Goal: Information Seeking & Learning: Learn about a topic

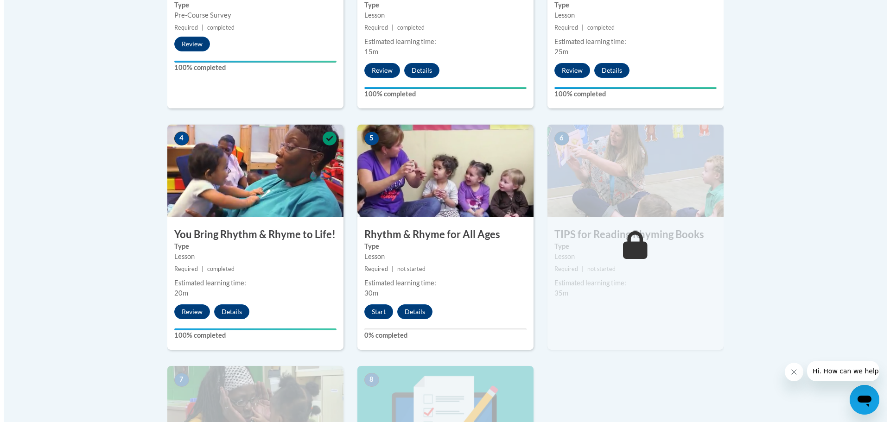
scroll to position [464, 0]
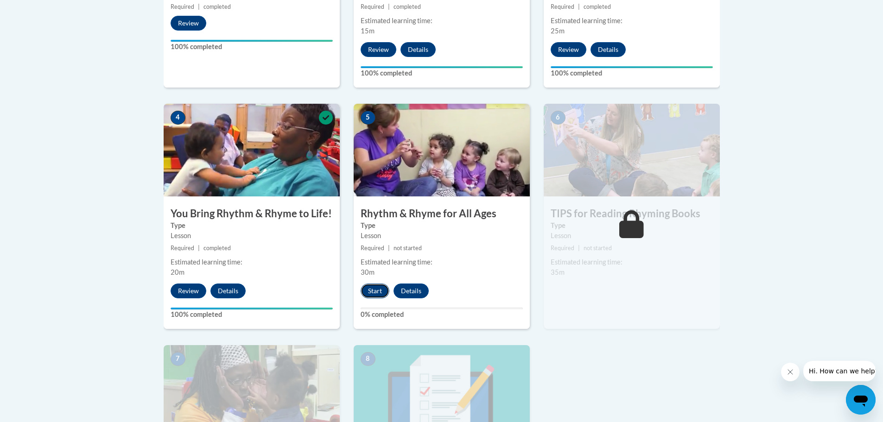
click at [376, 289] on button "Start" at bounding box center [375, 291] width 29 height 15
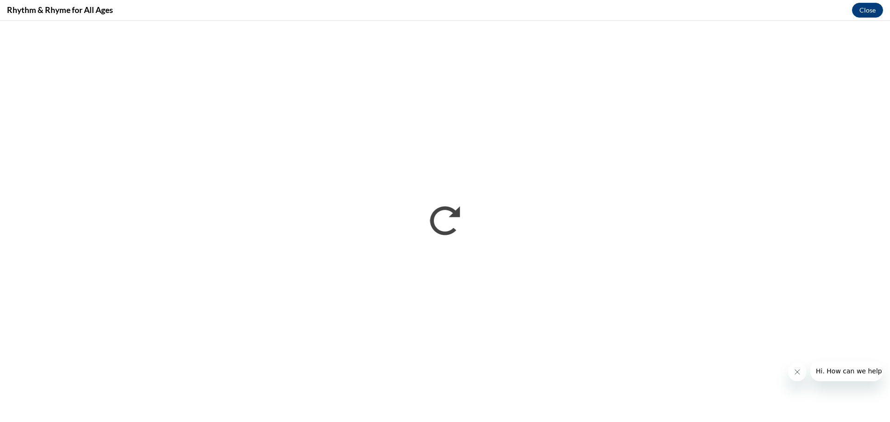
scroll to position [0, 0]
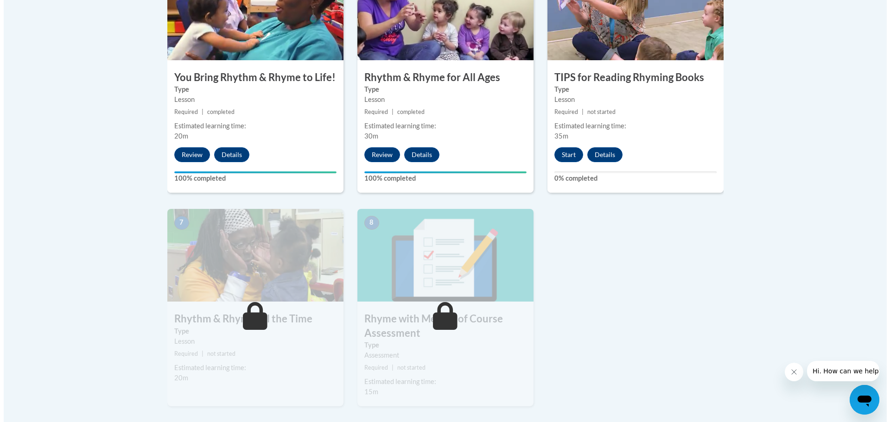
scroll to position [603, 0]
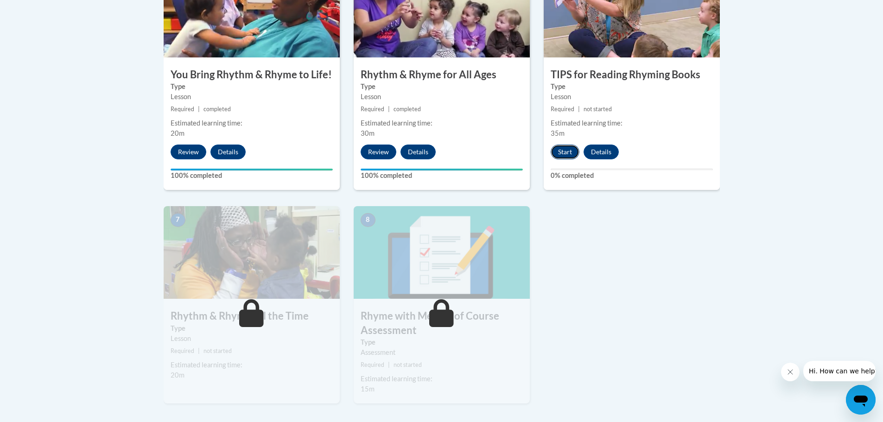
click at [565, 150] on button "Start" at bounding box center [565, 152] width 29 height 15
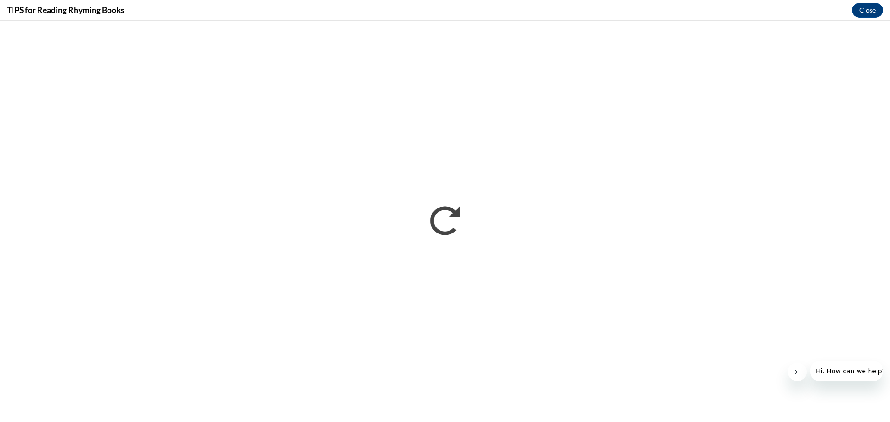
scroll to position [0, 0]
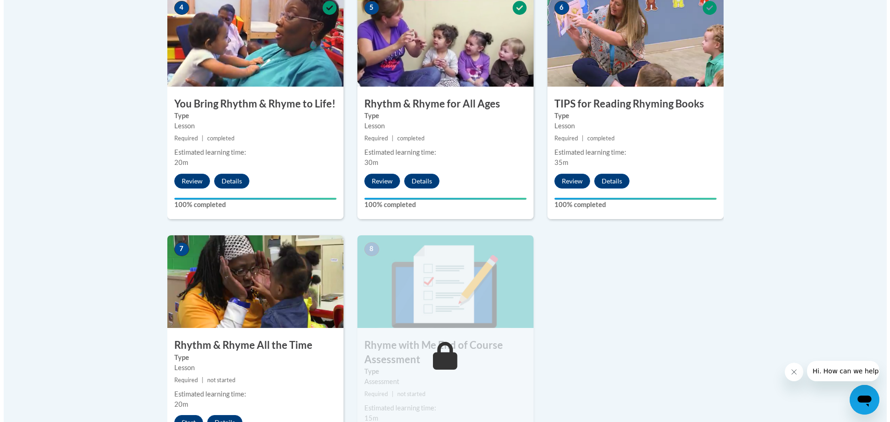
scroll to position [649, 0]
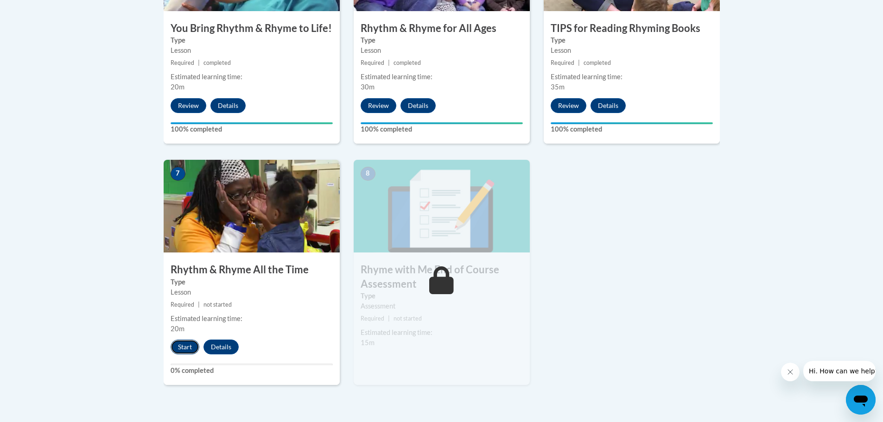
click at [184, 345] on button "Start" at bounding box center [185, 347] width 29 height 15
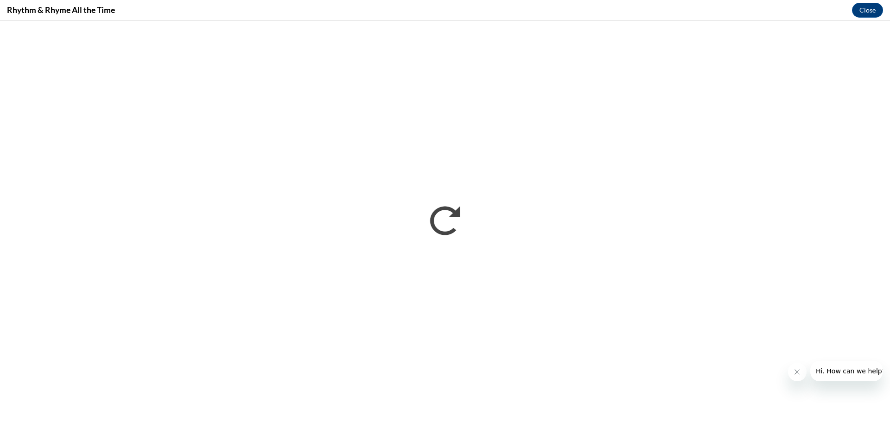
scroll to position [0, 0]
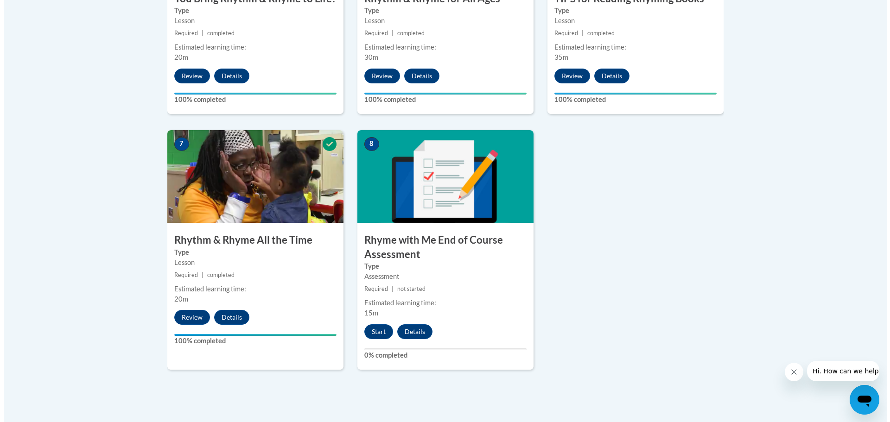
scroll to position [695, 0]
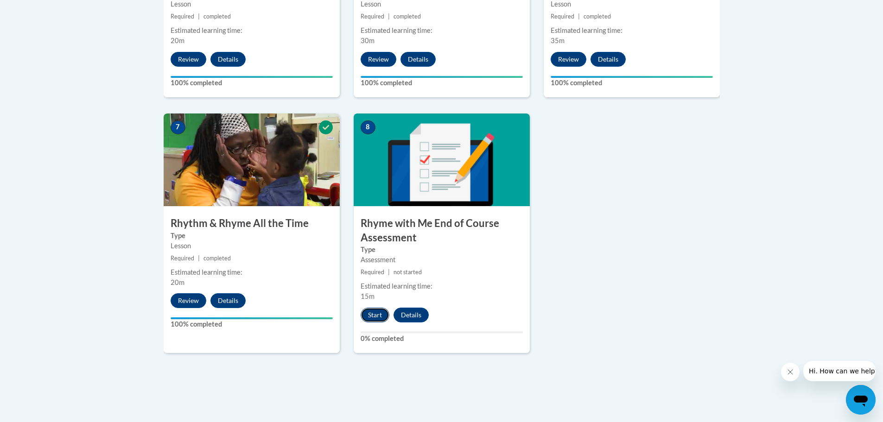
click at [369, 316] on button "Start" at bounding box center [375, 315] width 29 height 15
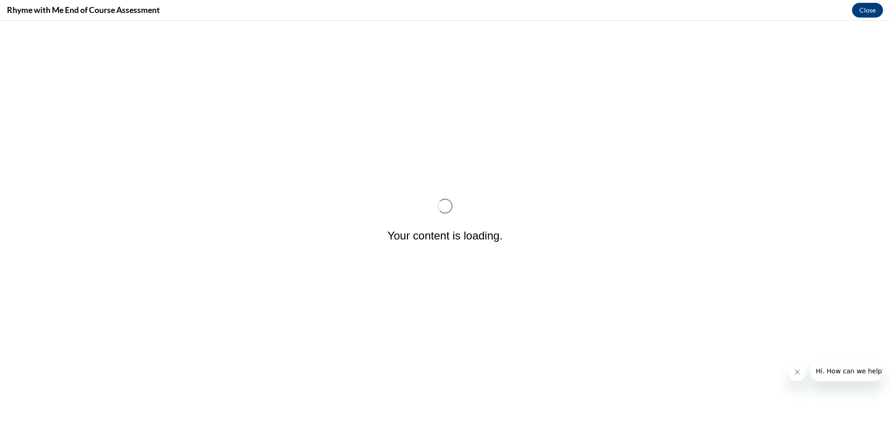
scroll to position [0, 0]
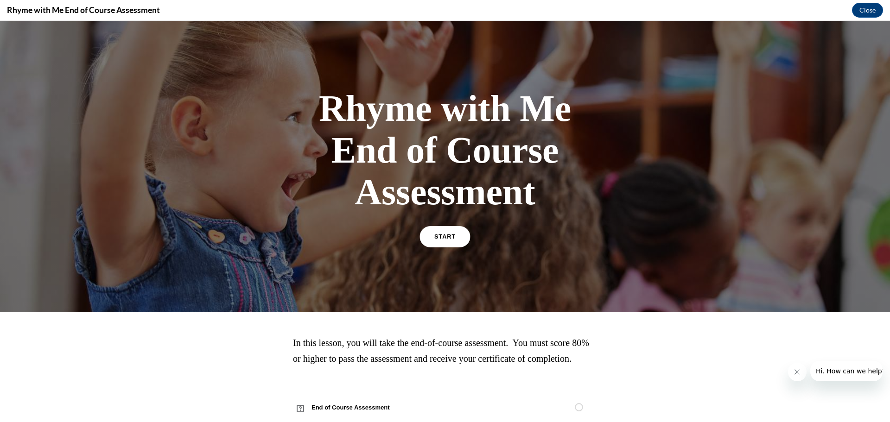
click at [441, 239] on span "START" at bounding box center [444, 237] width 21 height 7
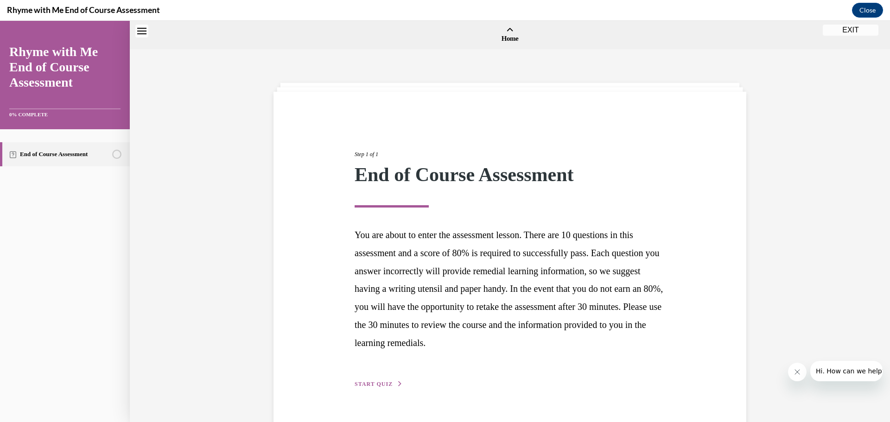
scroll to position [29, 0]
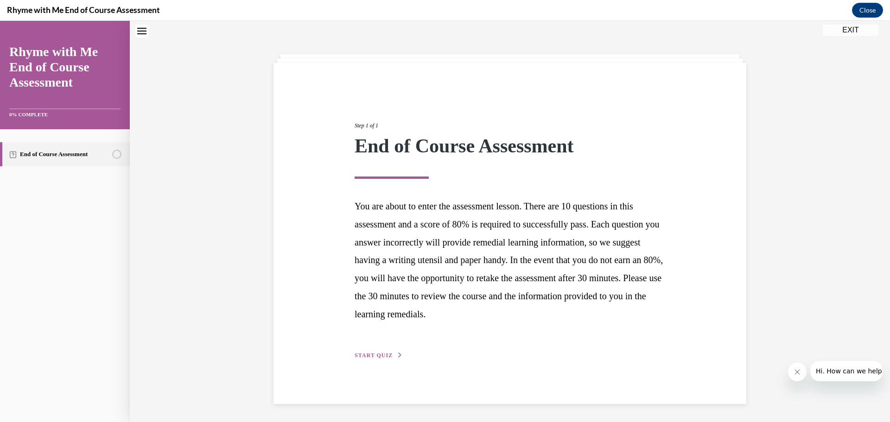
click at [380, 355] on span "START QUIZ" at bounding box center [374, 355] width 38 height 6
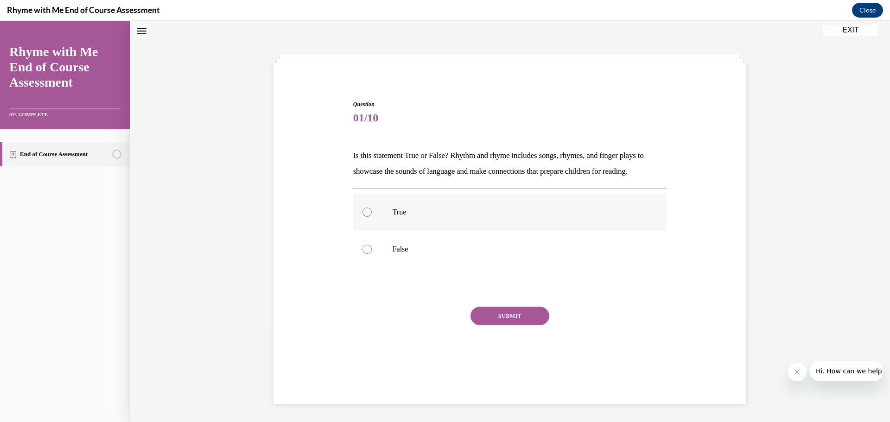
click at [366, 214] on div at bounding box center [367, 212] width 9 height 9
click at [366, 214] on input "True" at bounding box center [367, 212] width 9 height 9
radio input "true"
click at [488, 313] on button "SUBMIT" at bounding box center [510, 316] width 79 height 19
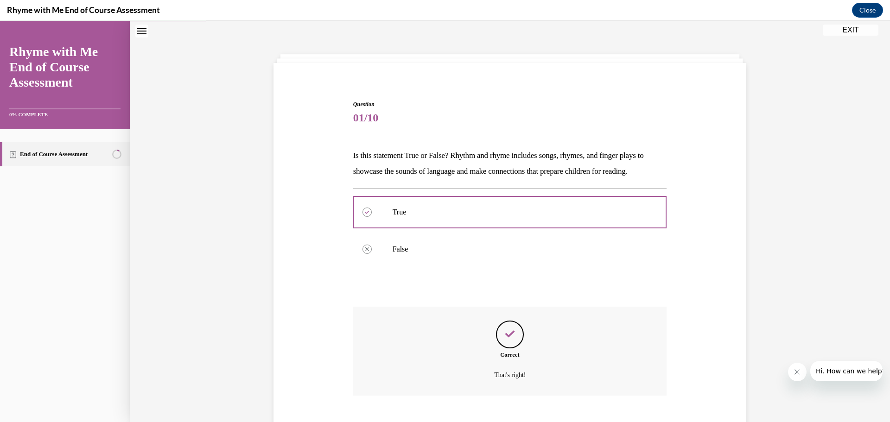
scroll to position [83, 0]
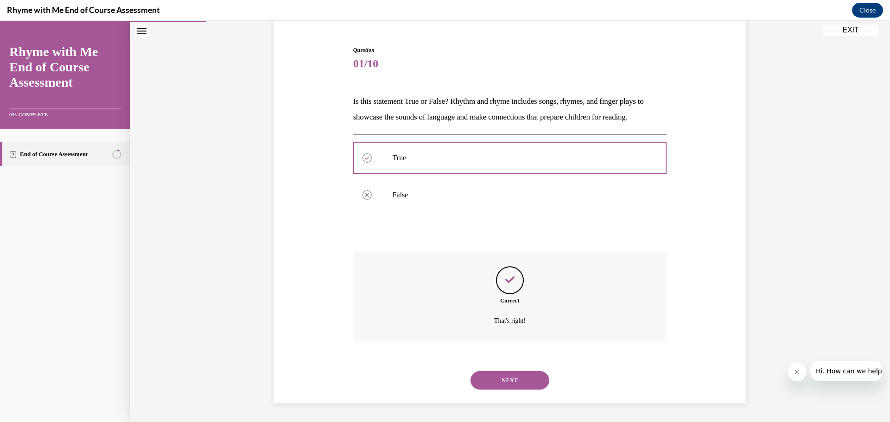
click at [509, 382] on button "NEXT" at bounding box center [510, 380] width 79 height 19
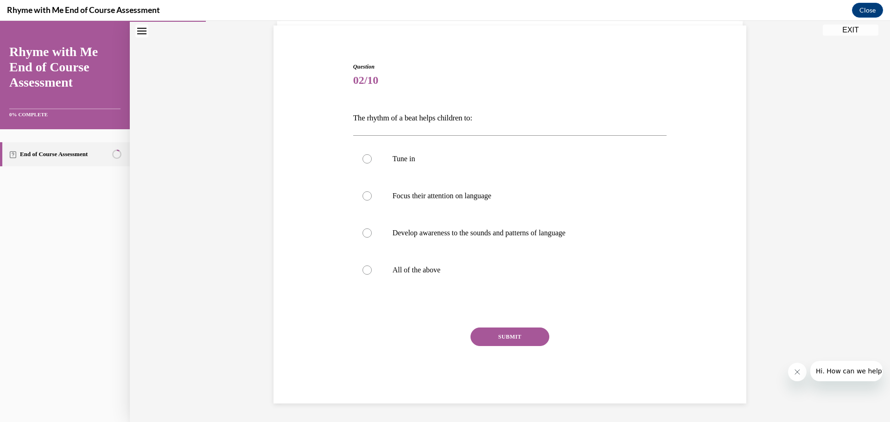
scroll to position [32, 0]
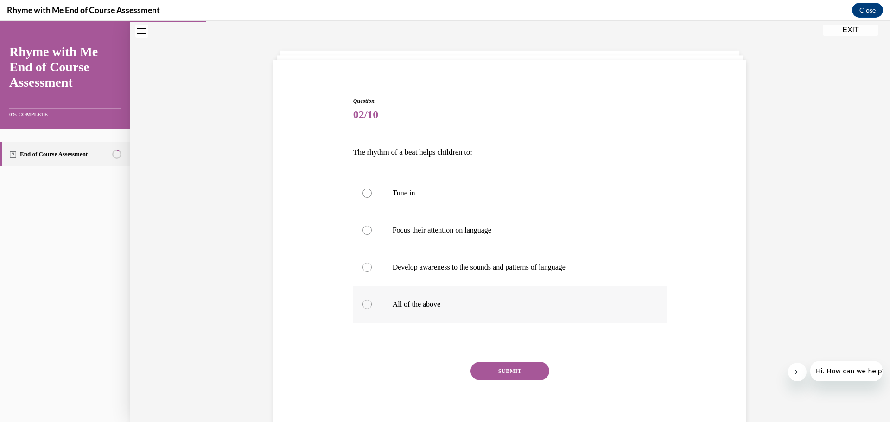
click at [363, 306] on div at bounding box center [367, 304] width 9 height 9
click at [363, 306] on input "All of the above" at bounding box center [367, 304] width 9 height 9
radio input "true"
click at [492, 370] on button "SUBMIT" at bounding box center [510, 371] width 79 height 19
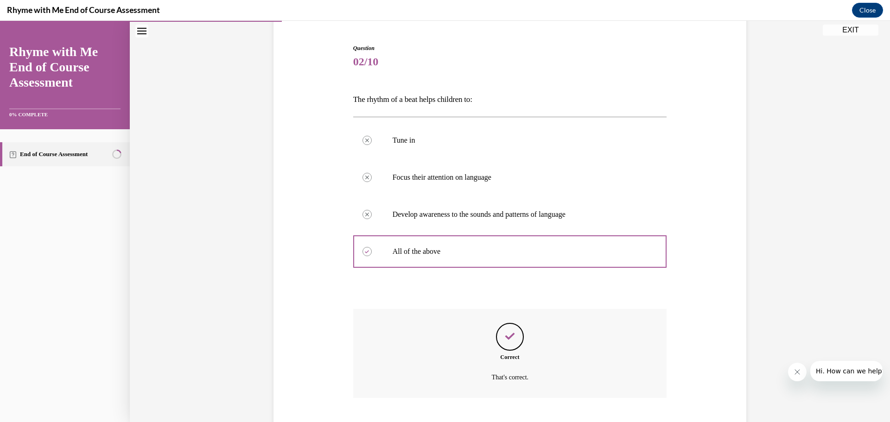
scroll to position [141, 0]
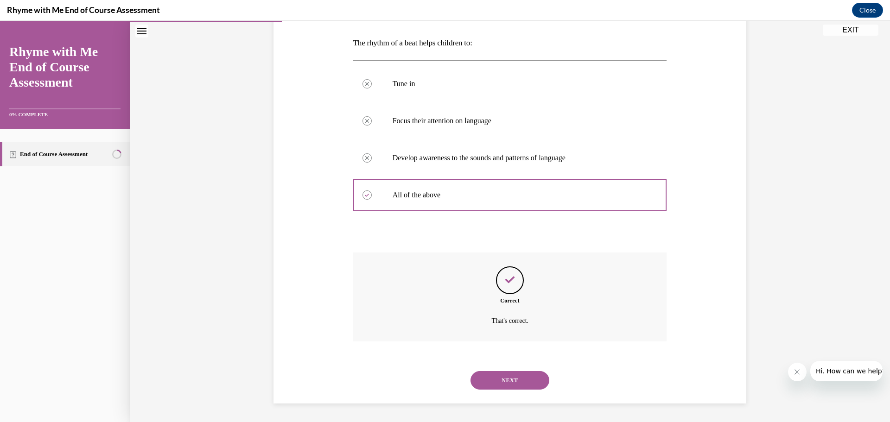
click at [500, 382] on button "NEXT" at bounding box center [510, 380] width 79 height 19
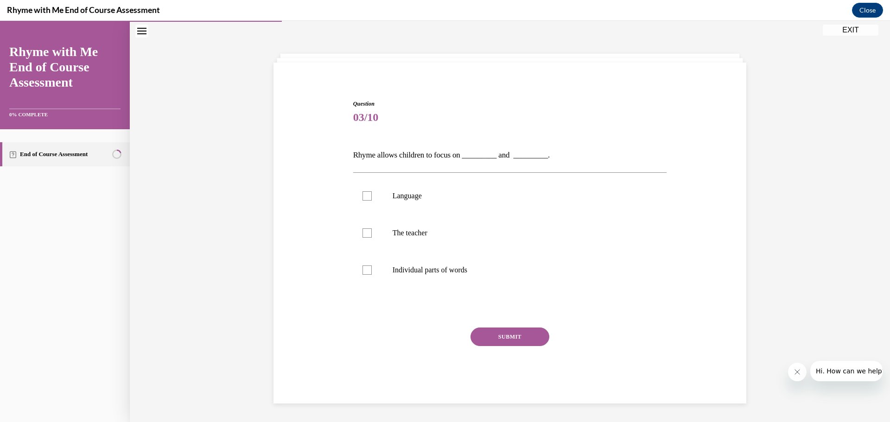
scroll to position [29, 0]
click at [364, 197] on div at bounding box center [367, 195] width 9 height 9
click at [364, 197] on input "Language" at bounding box center [367, 195] width 9 height 9
checkbox input "true"
click at [364, 272] on div at bounding box center [367, 270] width 9 height 9
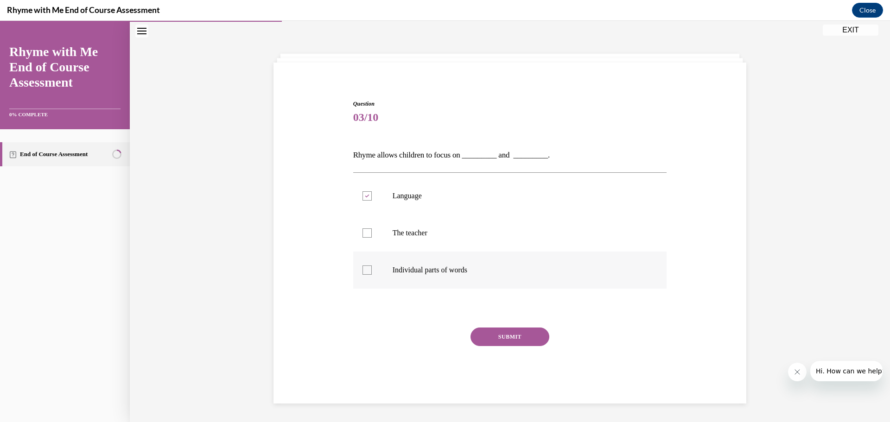
click at [364, 272] on input "Individual parts of words" at bounding box center [367, 270] width 9 height 9
checkbox input "true"
click at [498, 337] on button "SUBMIT" at bounding box center [510, 337] width 79 height 19
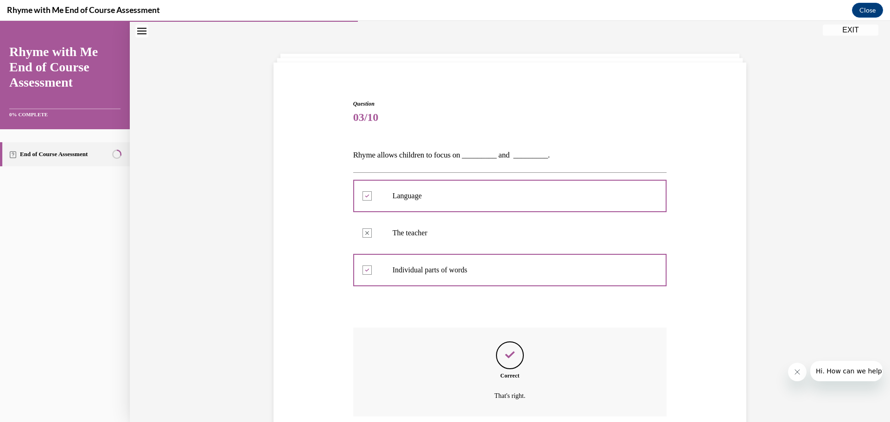
scroll to position [104, 0]
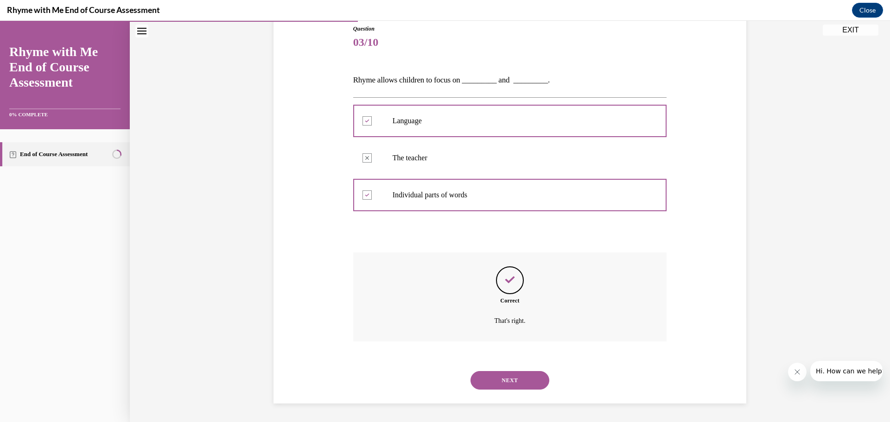
click at [498, 377] on button "NEXT" at bounding box center [510, 380] width 79 height 19
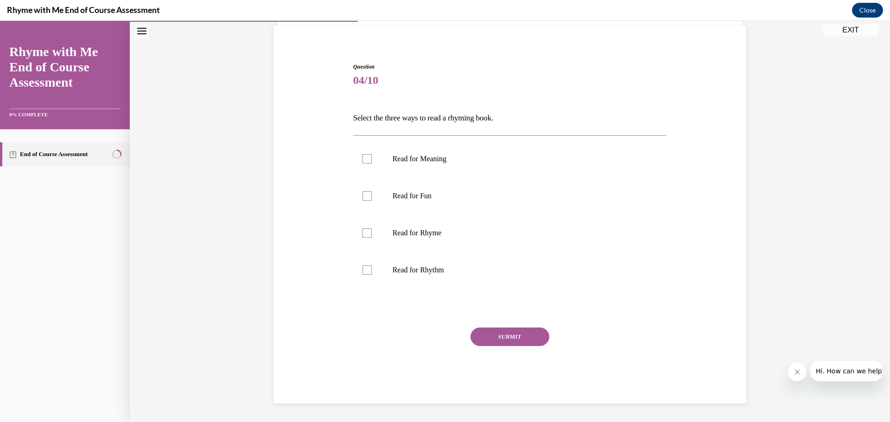
scroll to position [66, 0]
click at [363, 235] on div at bounding box center [367, 233] width 9 height 9
click at [363, 235] on input "Read for Rhyme" at bounding box center [367, 233] width 9 height 9
checkbox input "true"
click at [363, 274] on div at bounding box center [367, 270] width 9 height 9
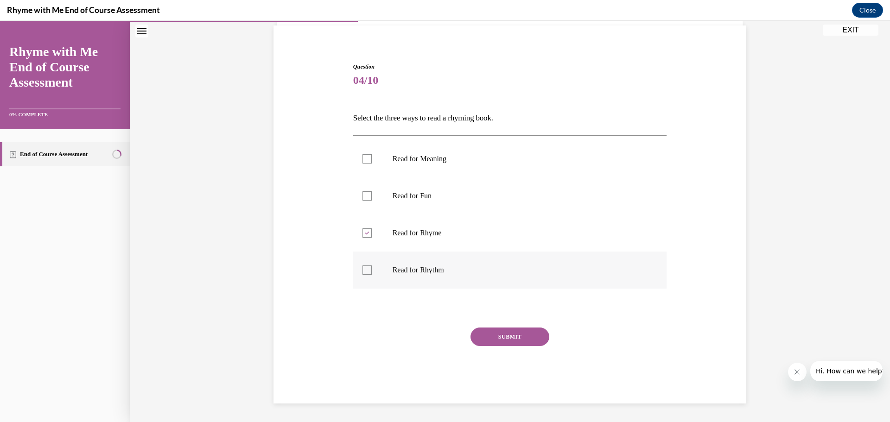
click at [363, 274] on input "Read for Rhythm" at bounding box center [367, 270] width 9 height 9
checkbox input "true"
click at [520, 339] on button "SUBMIT" at bounding box center [510, 337] width 79 height 19
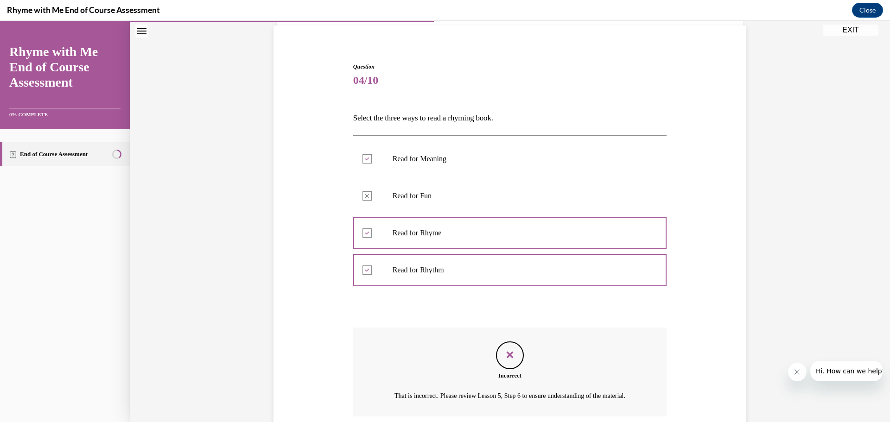
scroll to position [153, 0]
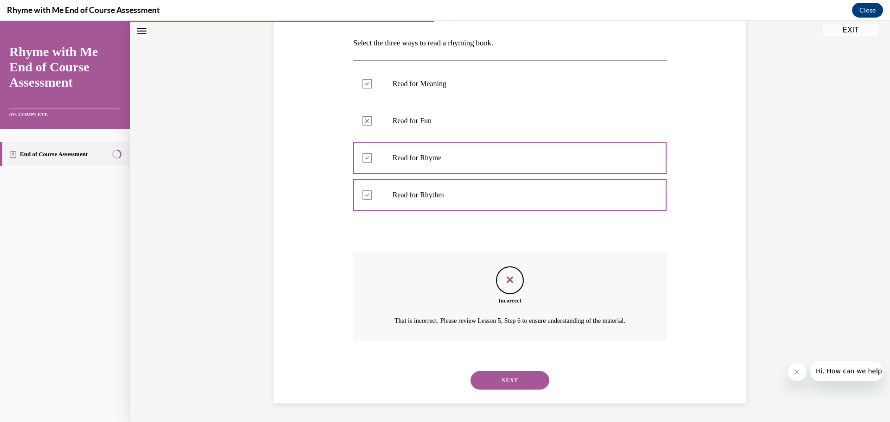
click at [508, 377] on button "NEXT" at bounding box center [510, 380] width 79 height 19
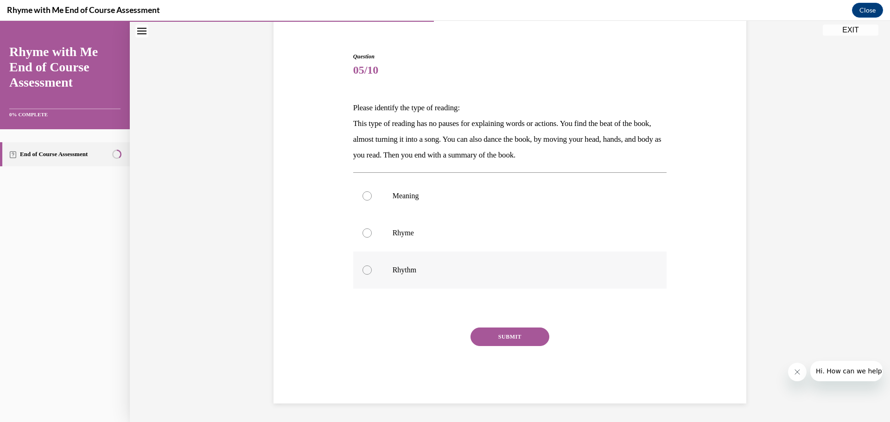
click at [365, 272] on div at bounding box center [367, 270] width 9 height 9
click at [365, 272] on input "Rhythm" at bounding box center [367, 270] width 9 height 9
radio input "true"
click at [494, 339] on button "SUBMIT" at bounding box center [510, 337] width 79 height 19
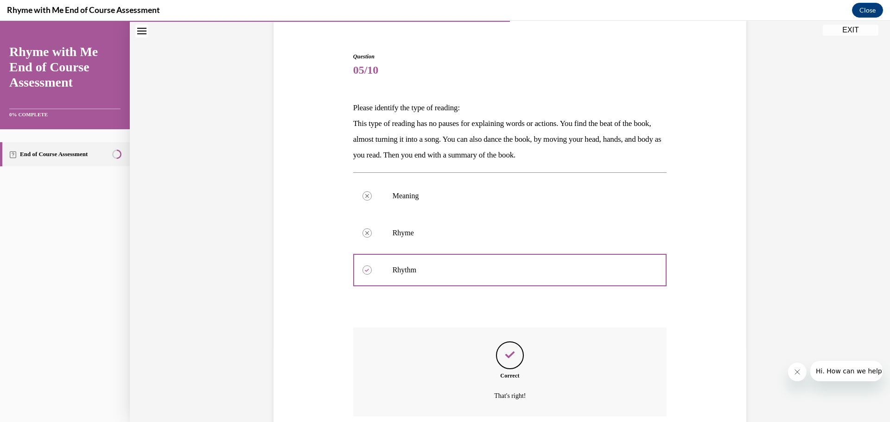
scroll to position [152, 0]
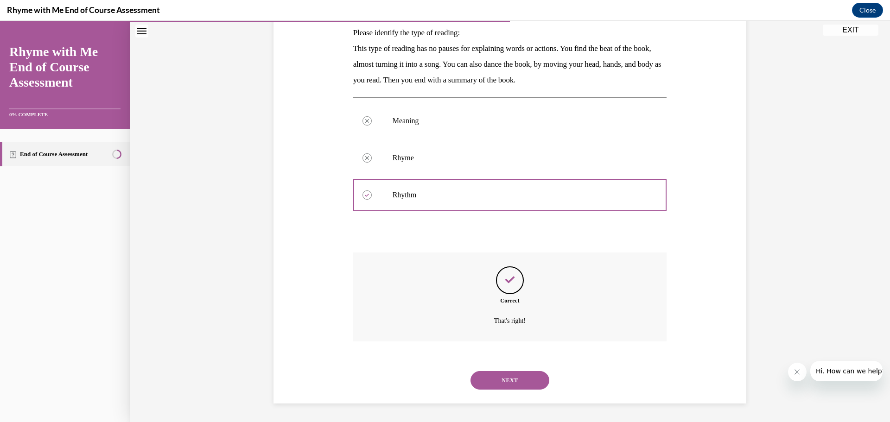
click at [506, 378] on button "NEXT" at bounding box center [510, 380] width 79 height 19
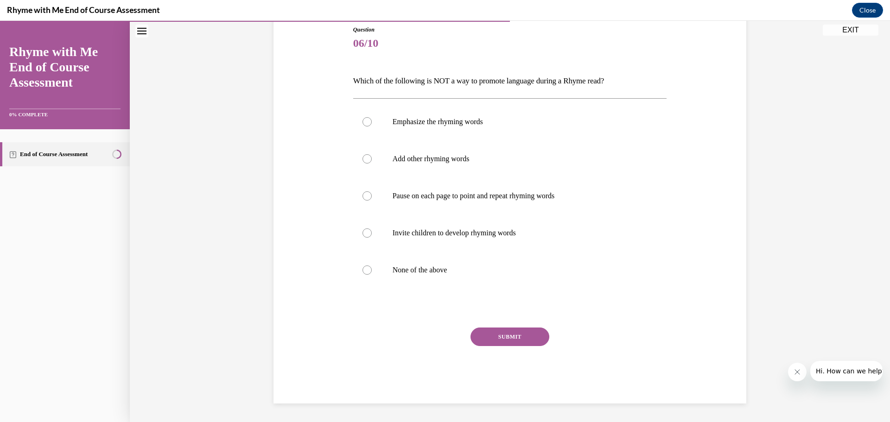
scroll to position [103, 0]
click at [355, 273] on label "None of the above" at bounding box center [510, 270] width 314 height 37
click at [363, 273] on input "None of the above" at bounding box center [367, 270] width 9 height 9
radio input "true"
click at [503, 340] on button "SUBMIT" at bounding box center [510, 337] width 79 height 19
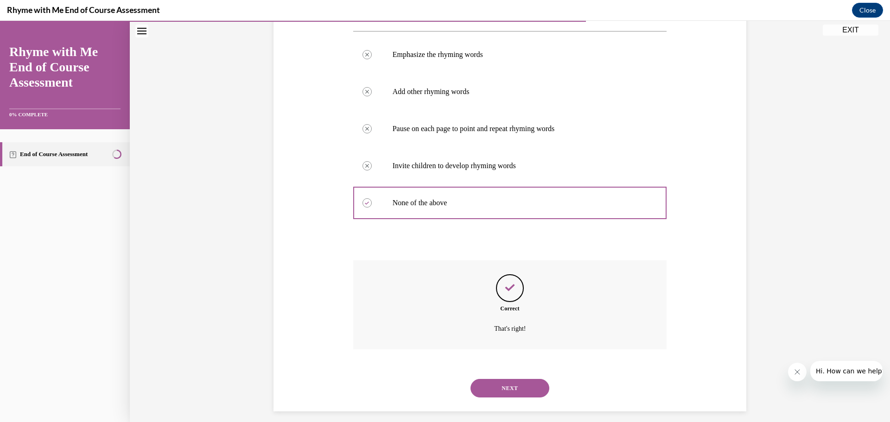
scroll to position [178, 0]
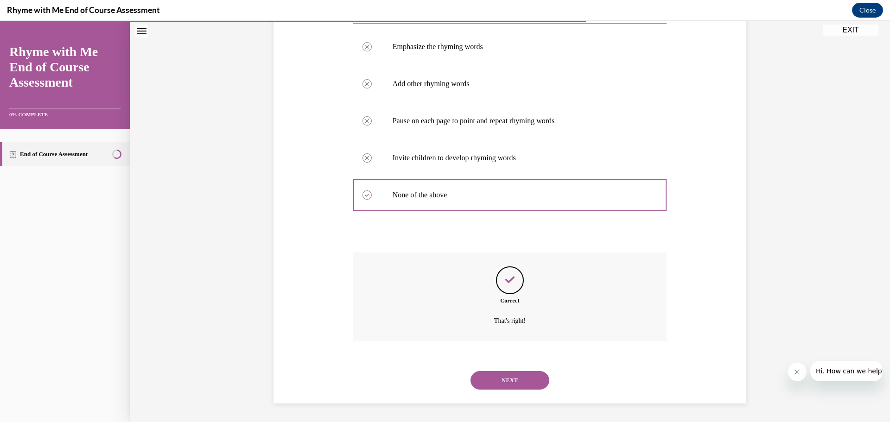
click at [506, 377] on button "NEXT" at bounding box center [510, 380] width 79 height 19
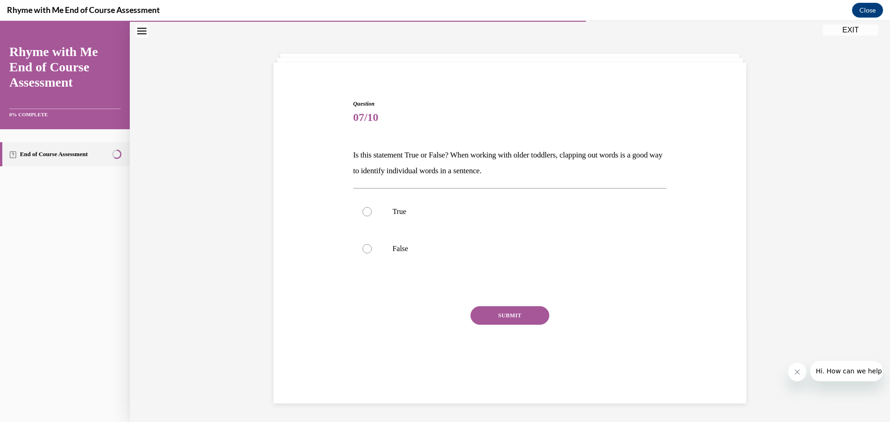
scroll to position [29, 0]
click at [360, 216] on label "True" at bounding box center [510, 211] width 314 height 37
click at [363, 216] on input "True" at bounding box center [367, 211] width 9 height 9
radio input "true"
click at [490, 319] on button "SUBMIT" at bounding box center [510, 315] width 79 height 19
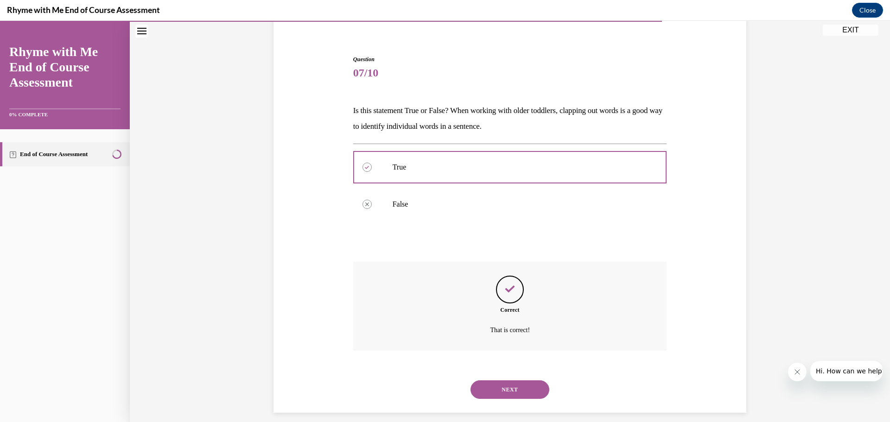
scroll to position [83, 0]
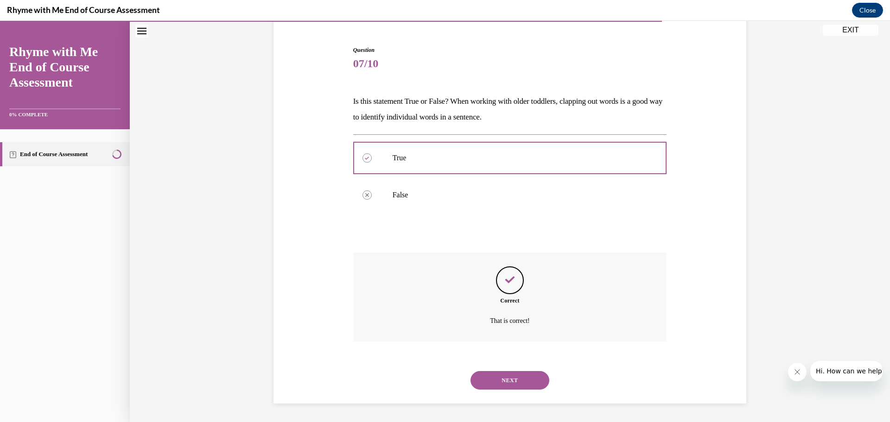
click at [509, 385] on button "NEXT" at bounding box center [510, 380] width 79 height 19
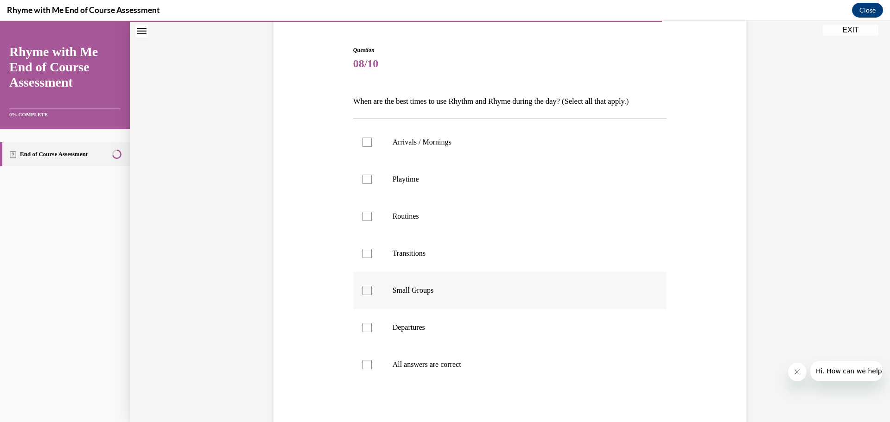
scroll to position [49, 0]
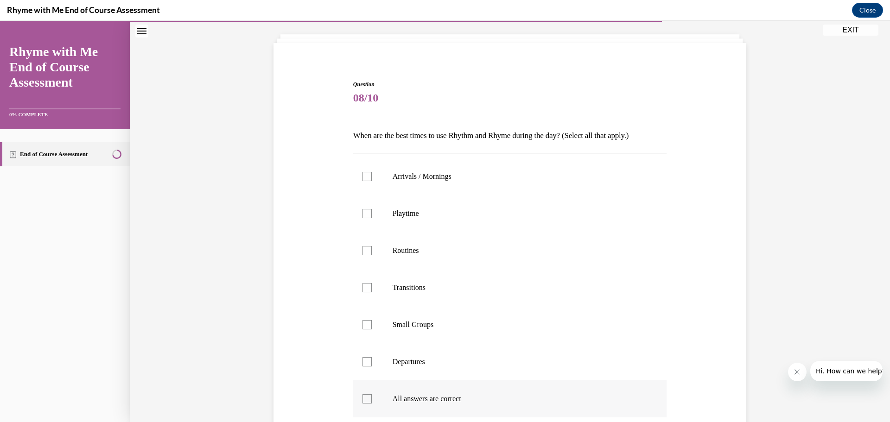
click at [364, 401] on div at bounding box center [367, 399] width 9 height 9
click at [364, 401] on input "All answers are correct" at bounding box center [367, 399] width 9 height 9
checkbox input "true"
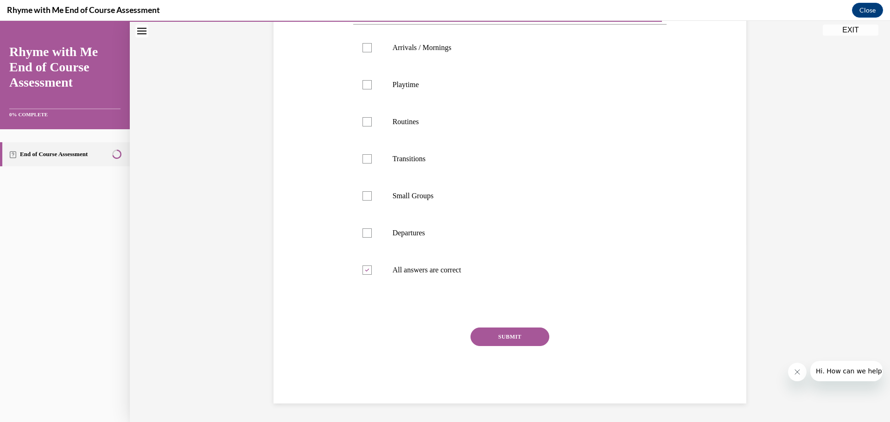
click at [509, 340] on button "SUBMIT" at bounding box center [510, 337] width 79 height 19
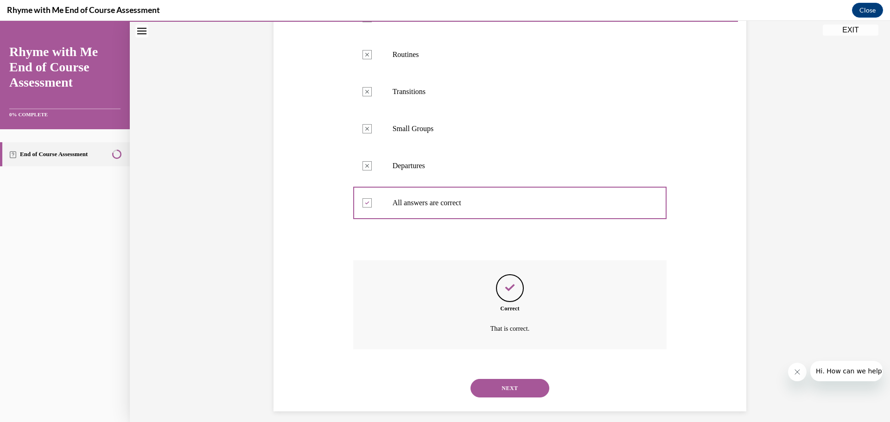
scroll to position [253, 0]
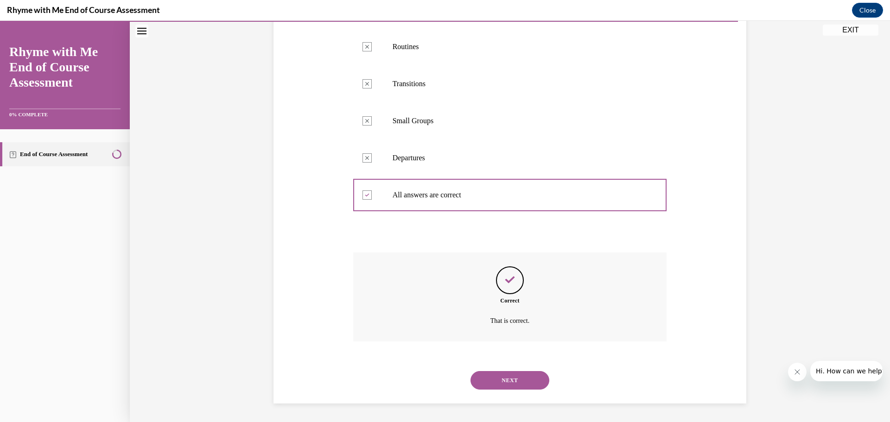
click at [492, 379] on button "NEXT" at bounding box center [510, 380] width 79 height 19
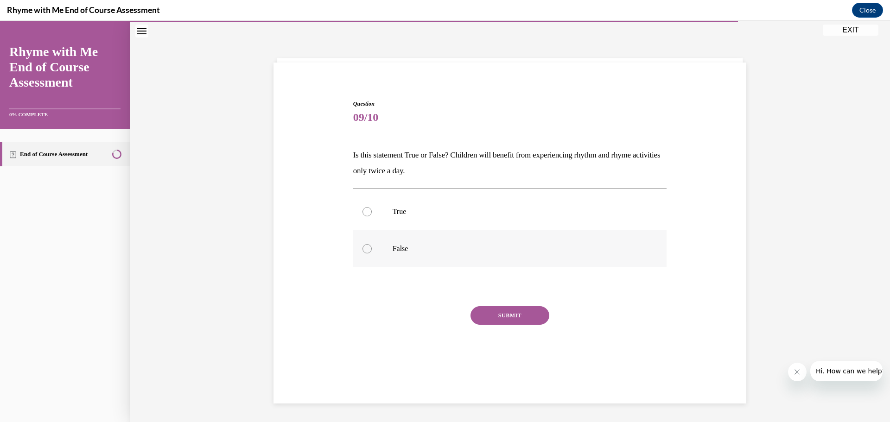
click at [363, 250] on div at bounding box center [367, 248] width 9 height 9
click at [363, 250] on input "False" at bounding box center [367, 248] width 9 height 9
radio input "true"
click at [499, 314] on button "SUBMIT" at bounding box center [510, 315] width 79 height 19
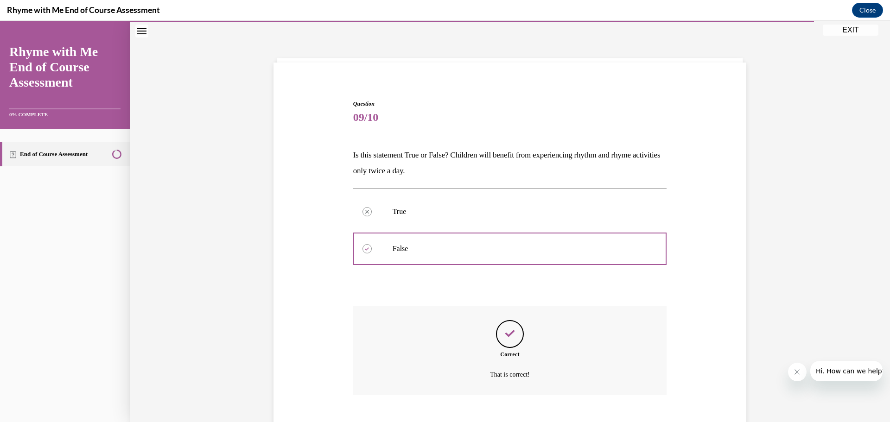
scroll to position [83, 0]
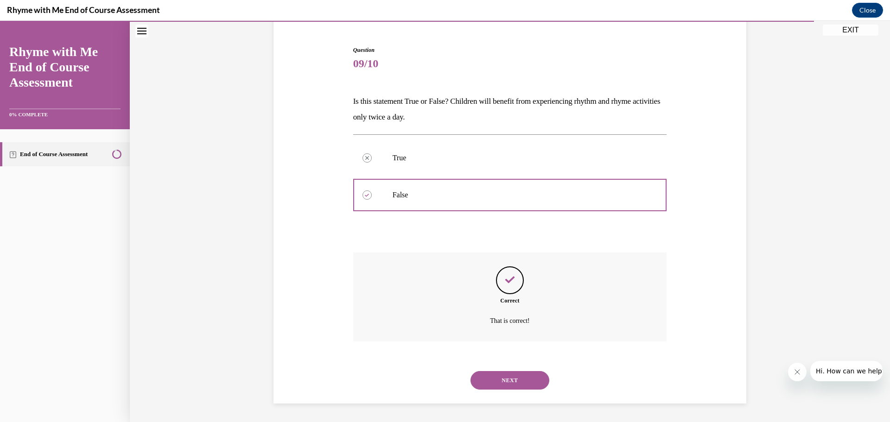
click at [496, 379] on button "NEXT" at bounding box center [510, 380] width 79 height 19
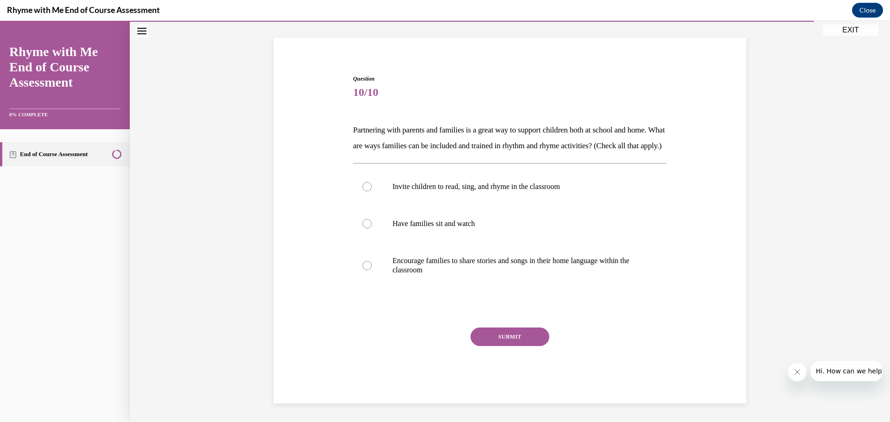
scroll to position [36, 0]
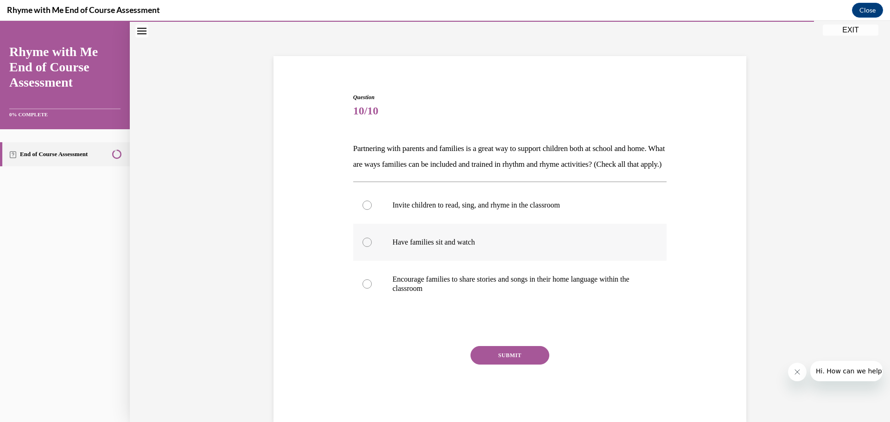
drag, startPoint x: 360, startPoint y: 261, endPoint x: 362, endPoint y: 265, distance: 4.8
click at [361, 261] on label "Have families sit and watch" at bounding box center [510, 242] width 314 height 37
click at [363, 247] on input "Have families sit and watch" at bounding box center [367, 242] width 9 height 9
radio input "true"
click at [365, 289] on div at bounding box center [367, 284] width 9 height 9
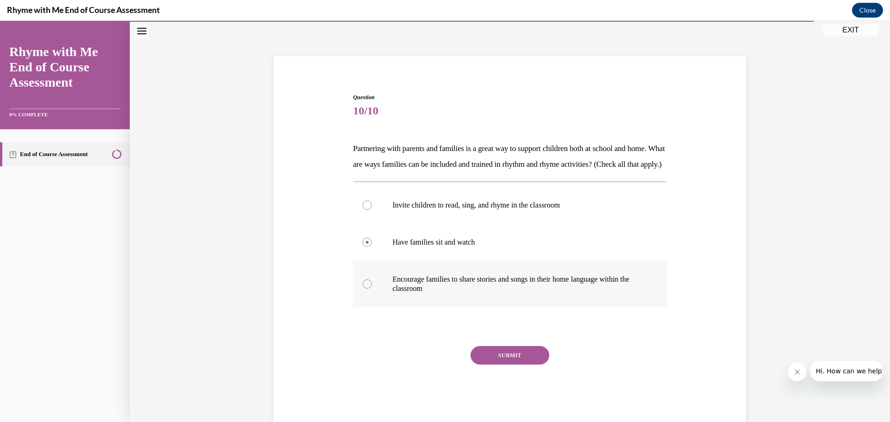
click at [365, 289] on input "Encourage families to share stories and songs in their home language within the…" at bounding box center [367, 284] width 9 height 9
radio input "true"
click at [516, 365] on button "SUBMIT" at bounding box center [510, 355] width 79 height 19
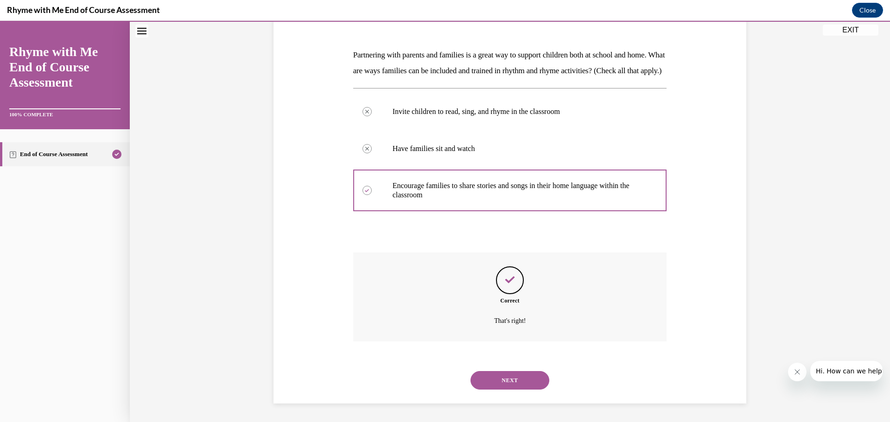
scroll to position [145, 0]
click at [505, 377] on button "NEXT" at bounding box center [510, 380] width 79 height 19
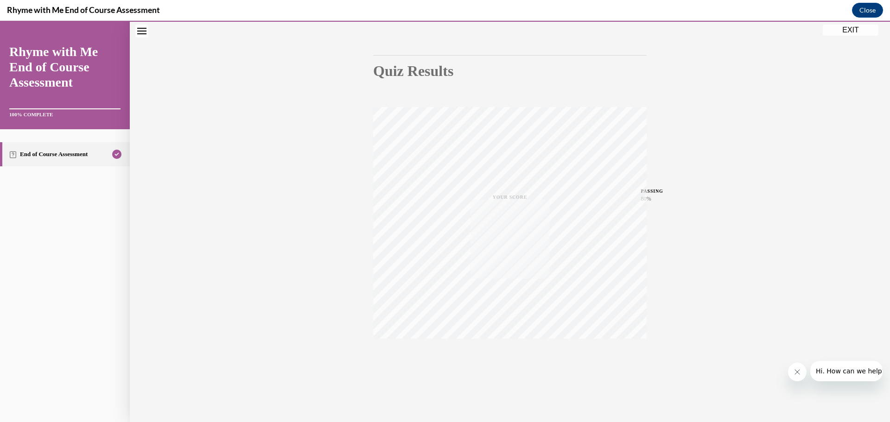
scroll to position [74, 0]
click at [860, 30] on button "EXIT" at bounding box center [851, 30] width 56 height 11
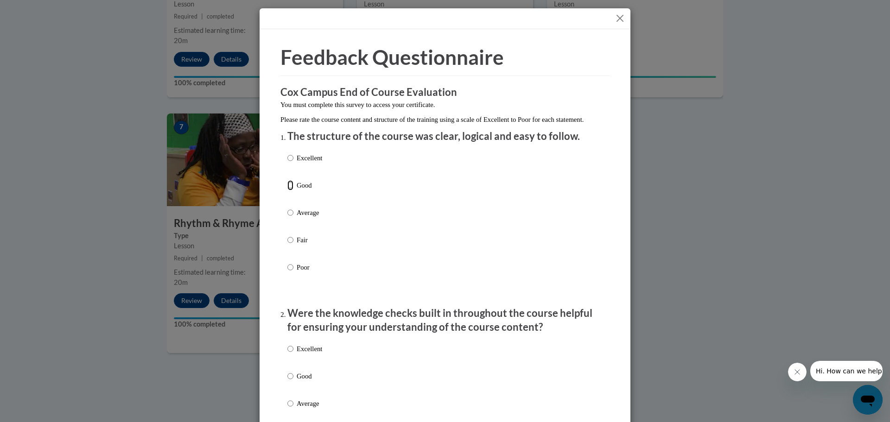
click at [288, 191] on input "Good" at bounding box center [290, 185] width 6 height 10
radio input "true"
click at [287, 382] on input "Good" at bounding box center [290, 376] width 6 height 10
radio input "true"
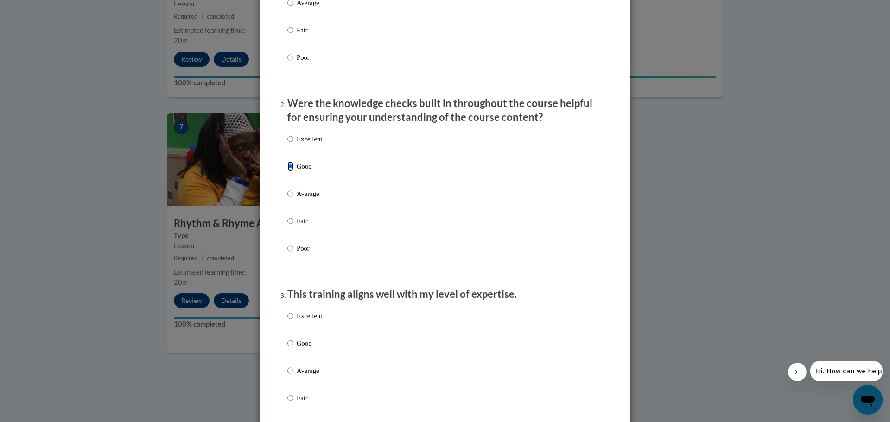
scroll to position [232, 0]
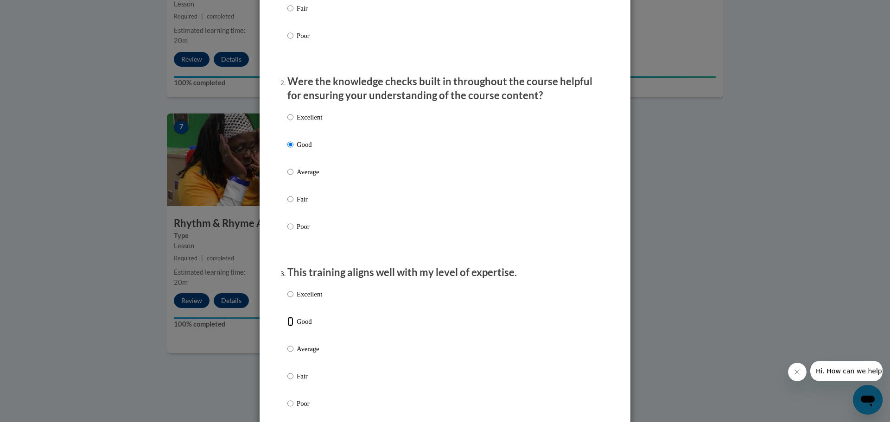
click at [289, 327] on input "Good" at bounding box center [290, 322] width 6 height 10
radio input "true"
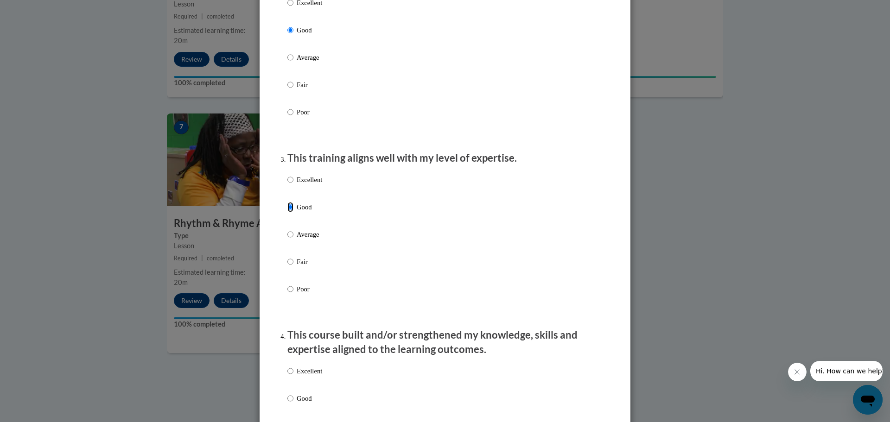
scroll to position [510, 0]
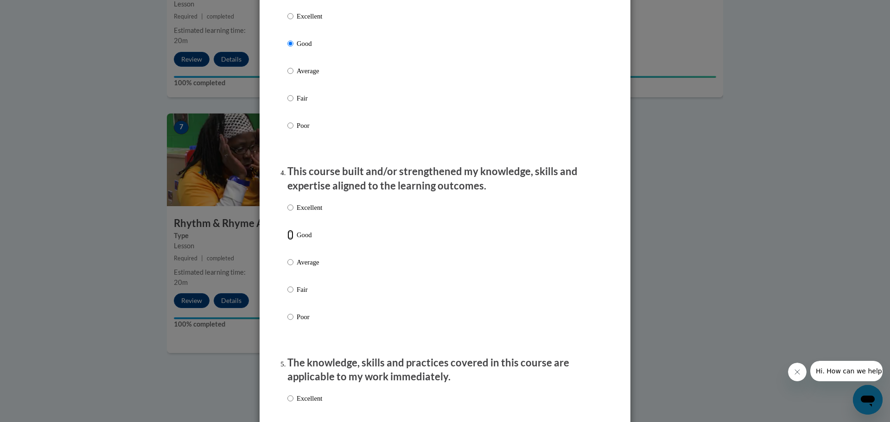
click at [287, 240] on input "Good" at bounding box center [290, 235] width 6 height 10
radio input "true"
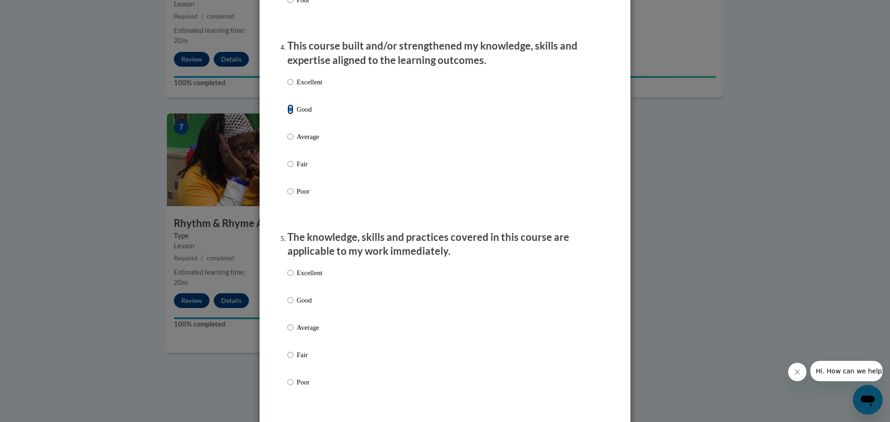
scroll to position [649, 0]
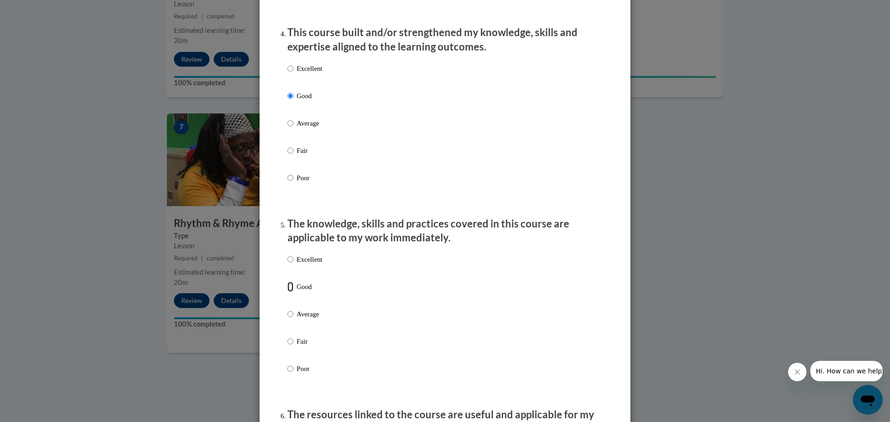
drag, startPoint x: 286, startPoint y: 294, endPoint x: 318, endPoint y: 293, distance: 32.0
click at [287, 292] on input "Good" at bounding box center [290, 287] width 6 height 10
radio input "true"
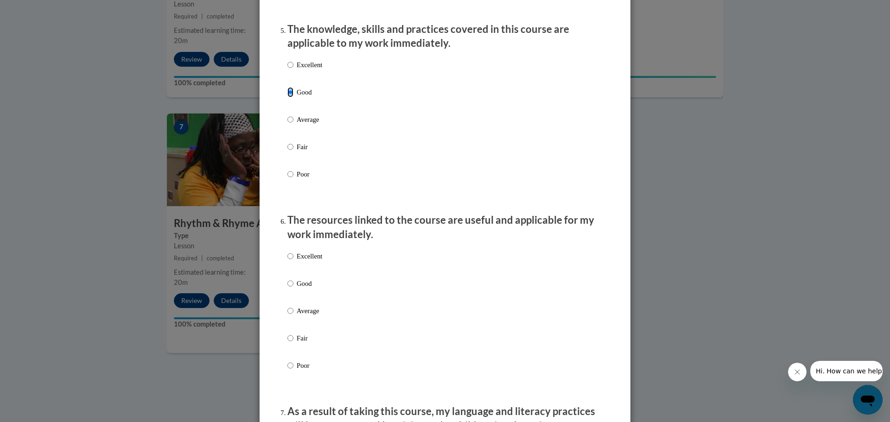
scroll to position [881, 0]
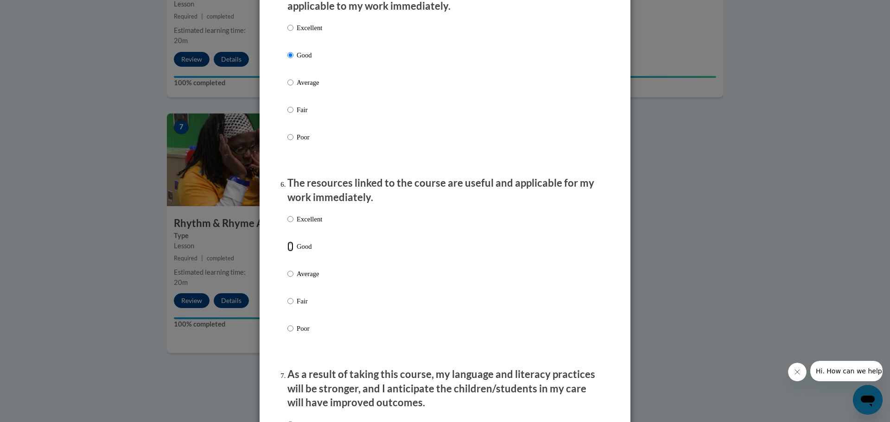
click at [287, 252] on input "Good" at bounding box center [290, 247] width 6 height 10
radio input "true"
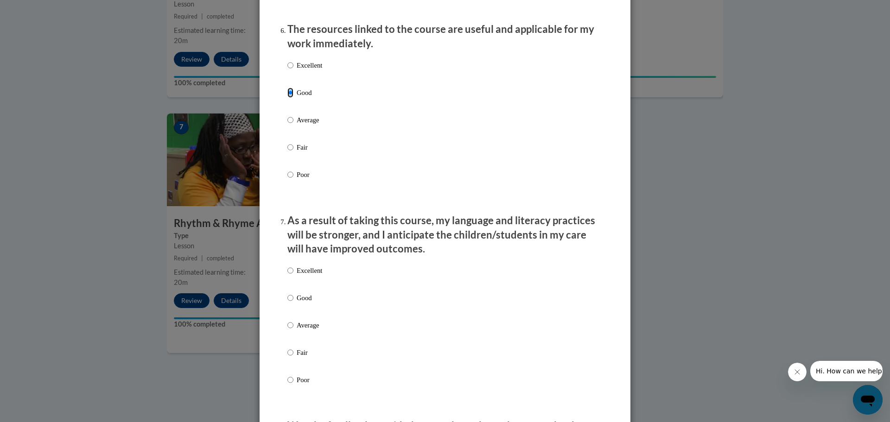
scroll to position [1066, 0]
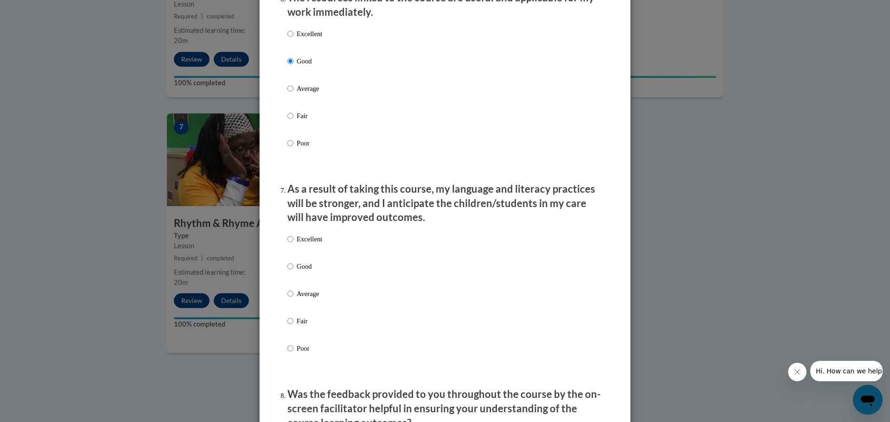
click at [291, 272] on label "Good" at bounding box center [304, 273] width 35 height 25
click at [291, 272] on input "Good" at bounding box center [290, 266] width 6 height 10
radio input "true"
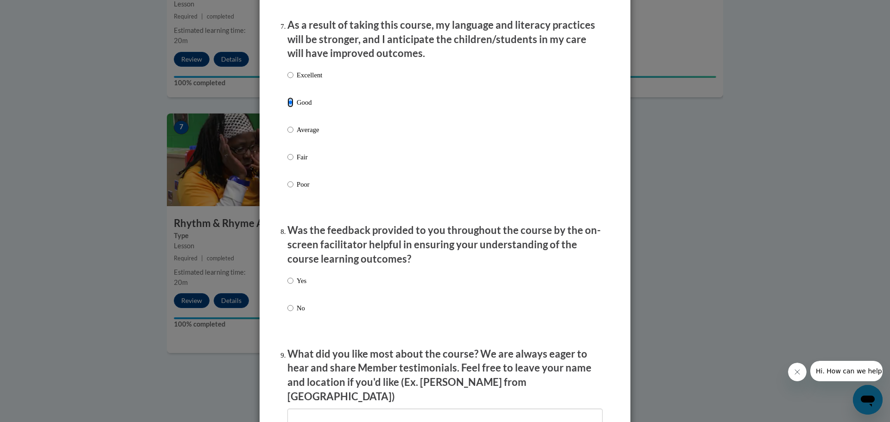
scroll to position [1252, 0]
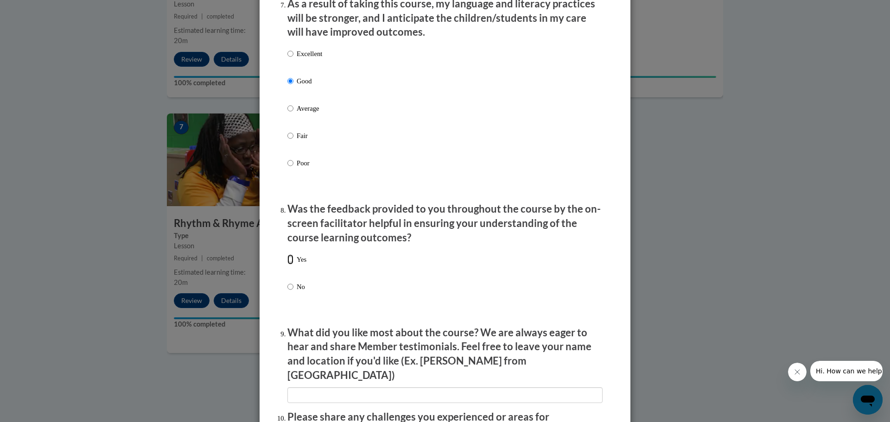
click at [287, 265] on input "Yes" at bounding box center [290, 260] width 6 height 10
radio input "true"
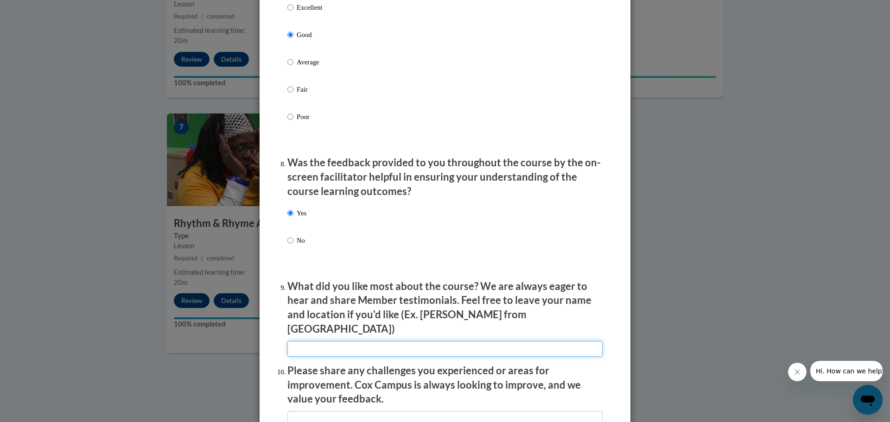
click at [316, 343] on input "textbox" at bounding box center [444, 349] width 315 height 16
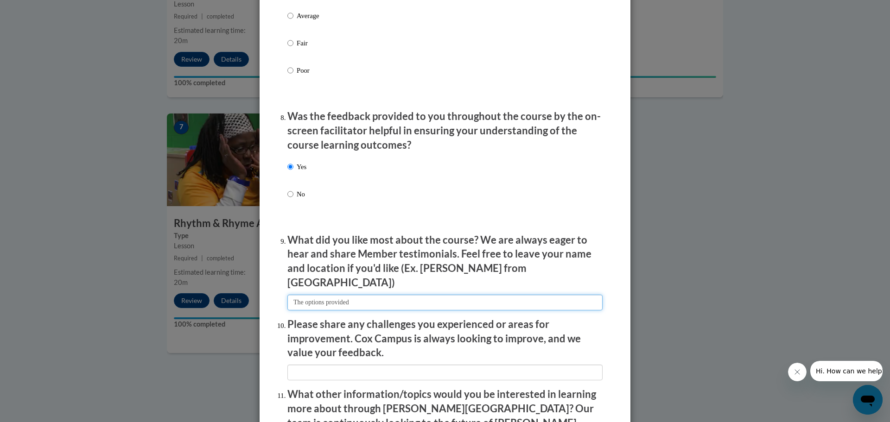
type input "The options provided"
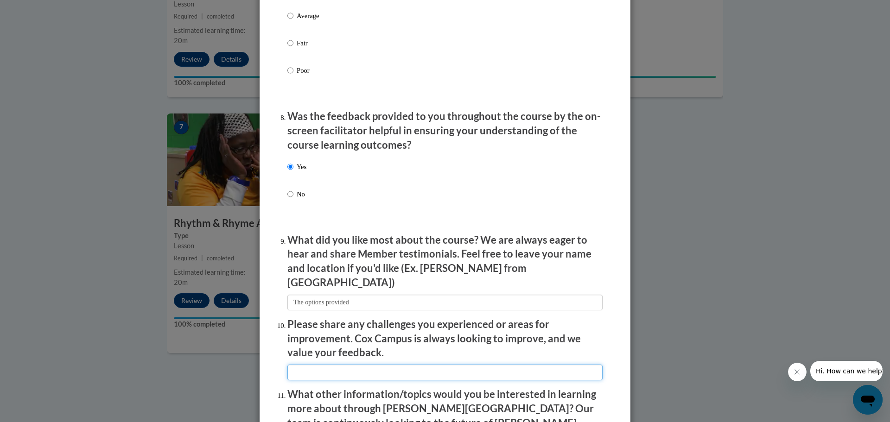
click at [318, 371] on input "textbox" at bounding box center [444, 373] width 315 height 16
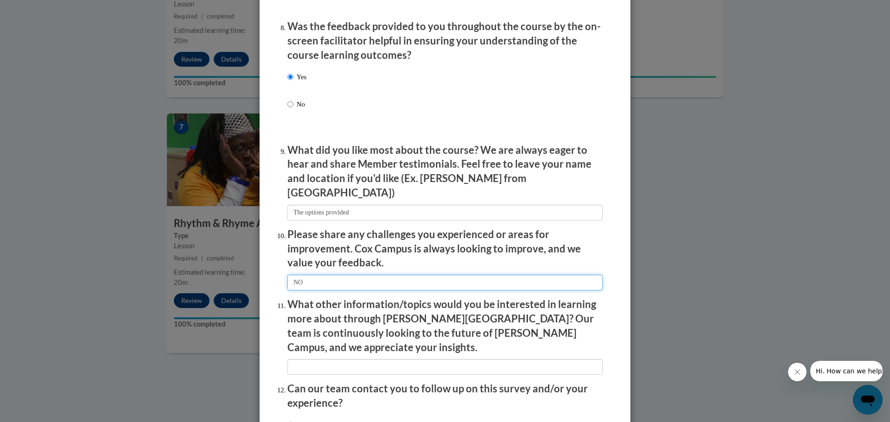
scroll to position [1437, 0]
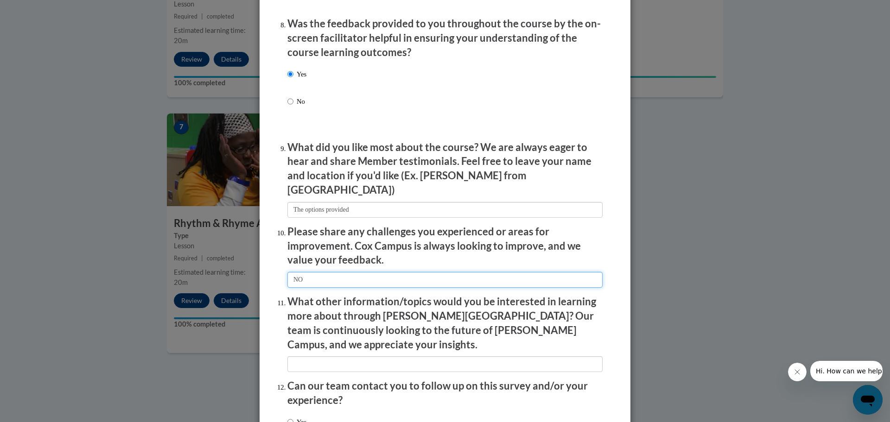
type input "NO"
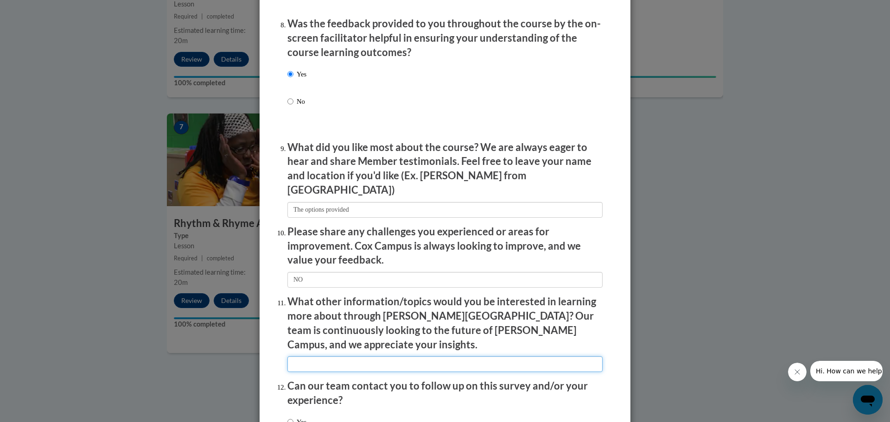
click at [310, 356] on input "textbox" at bounding box center [444, 364] width 315 height 16
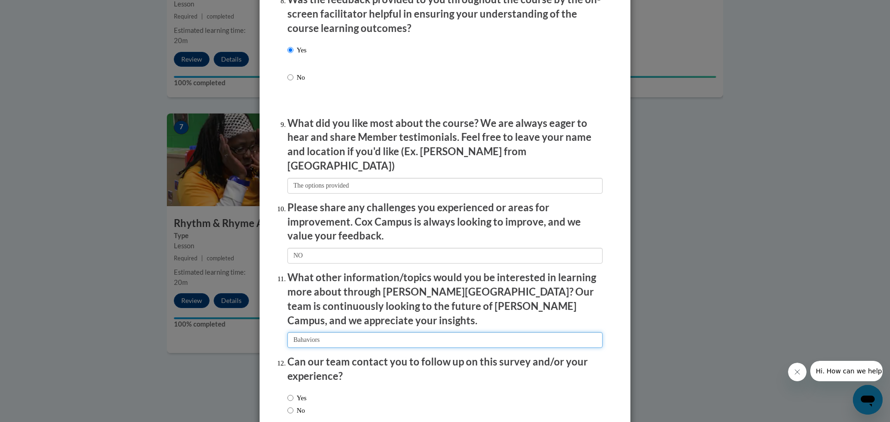
scroll to position [1483, 0]
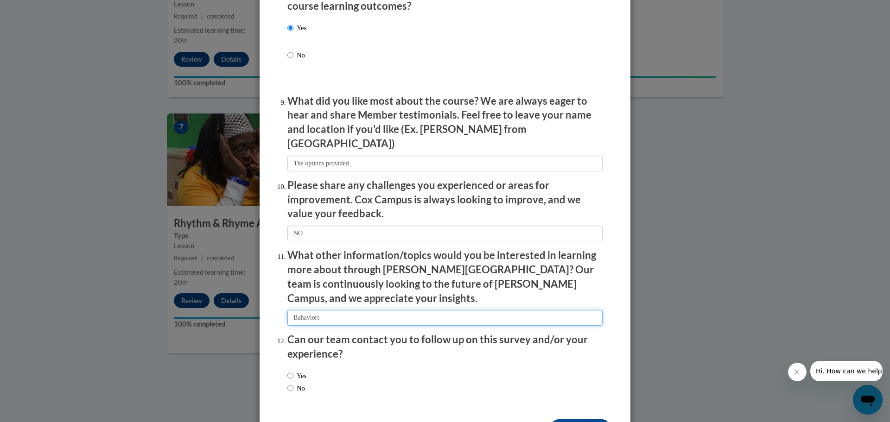
type input "Bahaviors"
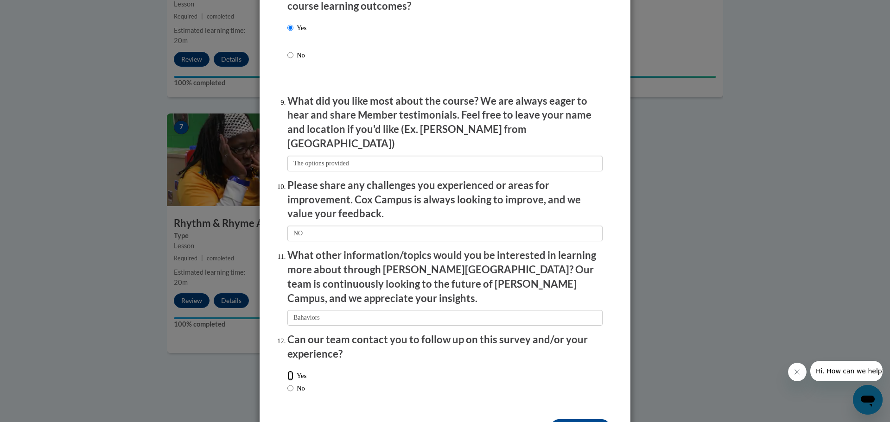
click at [287, 371] on input "Yes" at bounding box center [290, 376] width 6 height 10
radio input "true"
click at [569, 420] on input "Submit feedback" at bounding box center [580, 427] width 58 height 15
